Goal: Find specific page/section: Find specific page/section

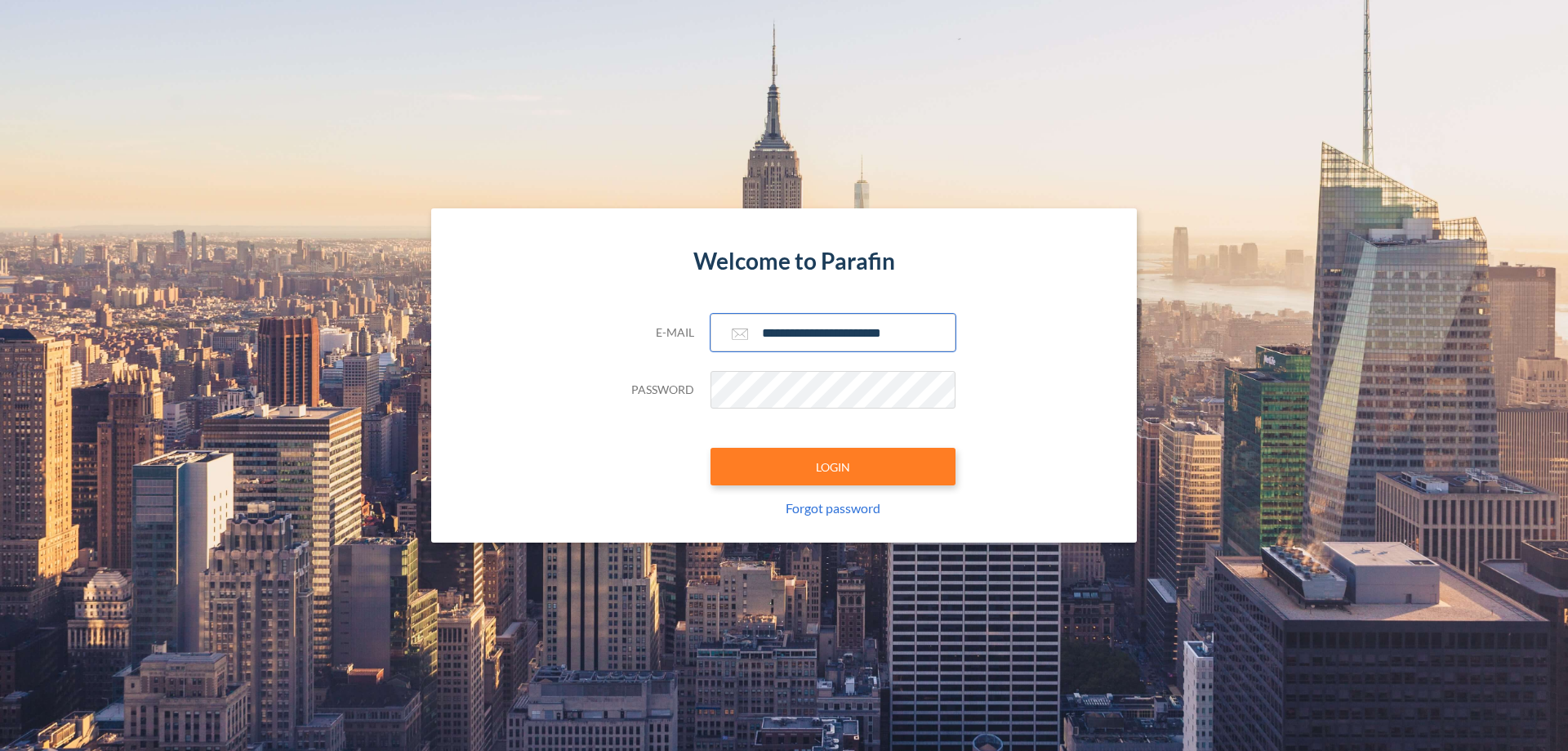
type input "**********"
click at [833, 467] on button "LOGIN" at bounding box center [833, 466] width 245 height 37
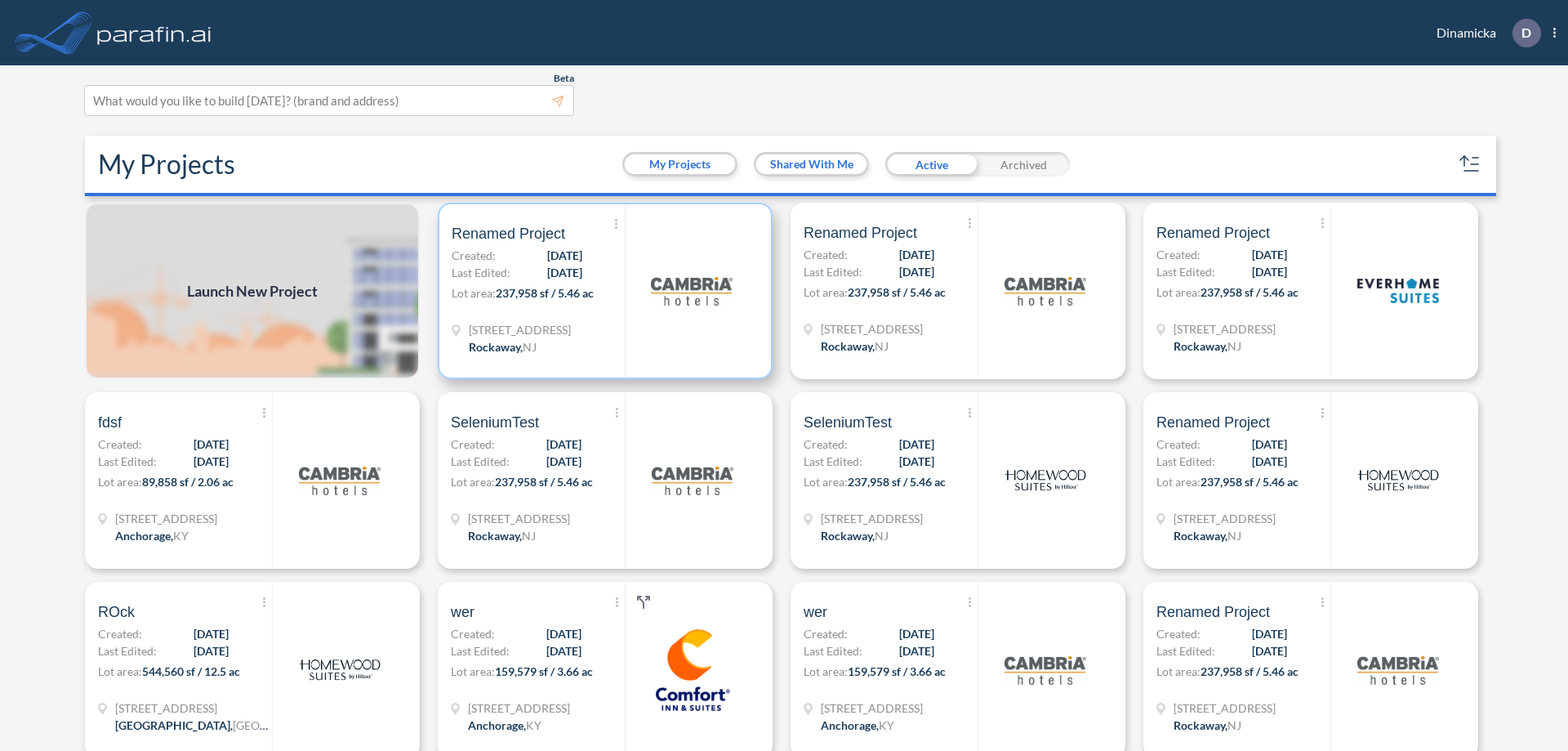
scroll to position [4, 0]
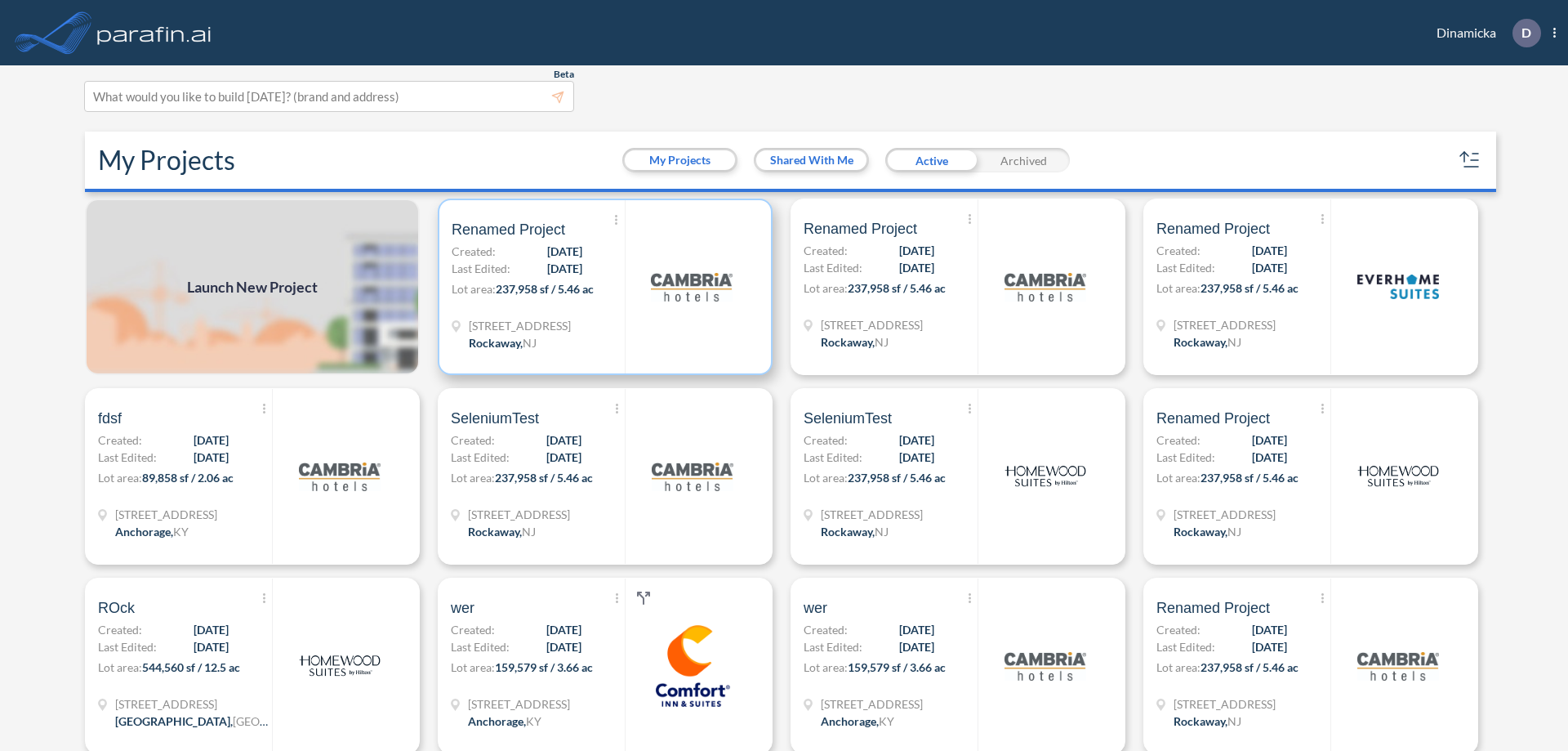
click at [602, 287] on p "Lot area: 237,958 sf / 5.46 ac" at bounding box center [538, 291] width 173 height 23
